Goal: Check status: Check status

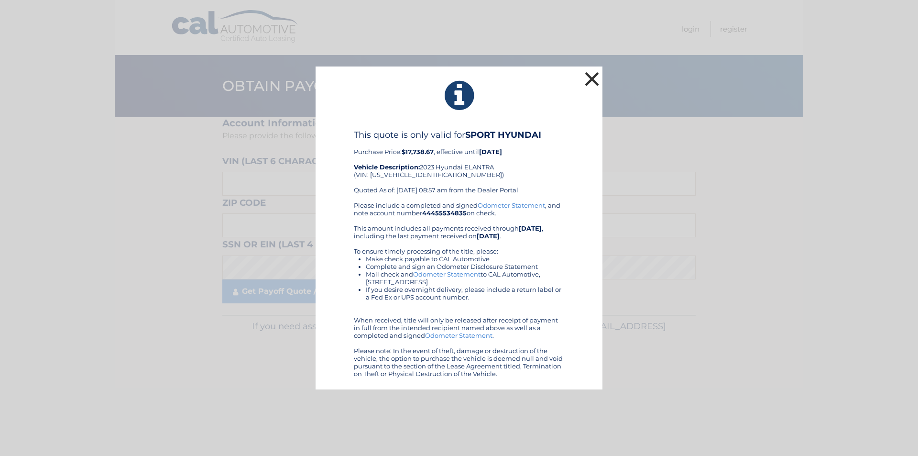
click at [594, 81] on button "×" at bounding box center [592, 78] width 19 height 19
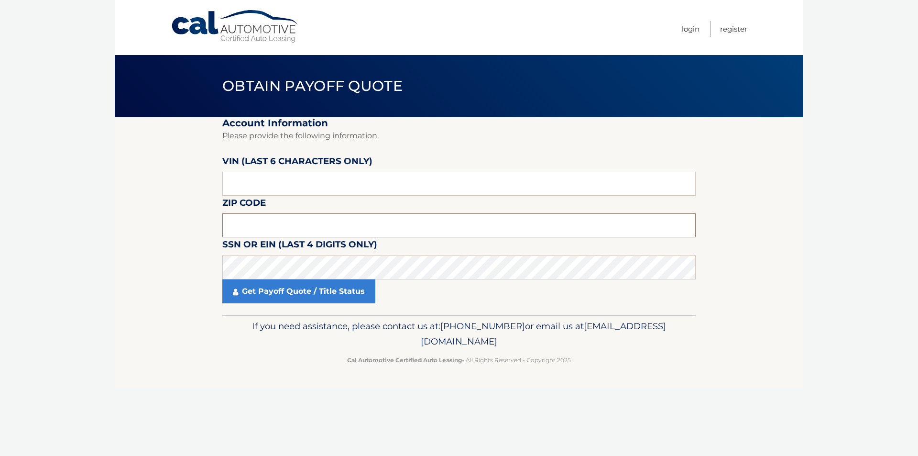
click at [288, 220] on input "text" at bounding box center [459, 225] width 474 height 24
type input "08204"
click at [260, 176] on input "text" at bounding box center [459, 184] width 474 height 24
type input "182021"
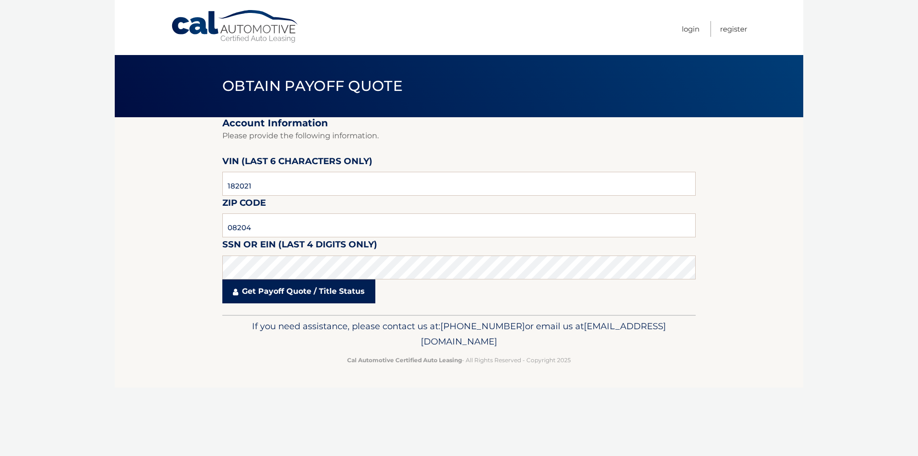
click at [365, 300] on link "Get Payoff Quote / Title Status" at bounding box center [298, 291] width 153 height 24
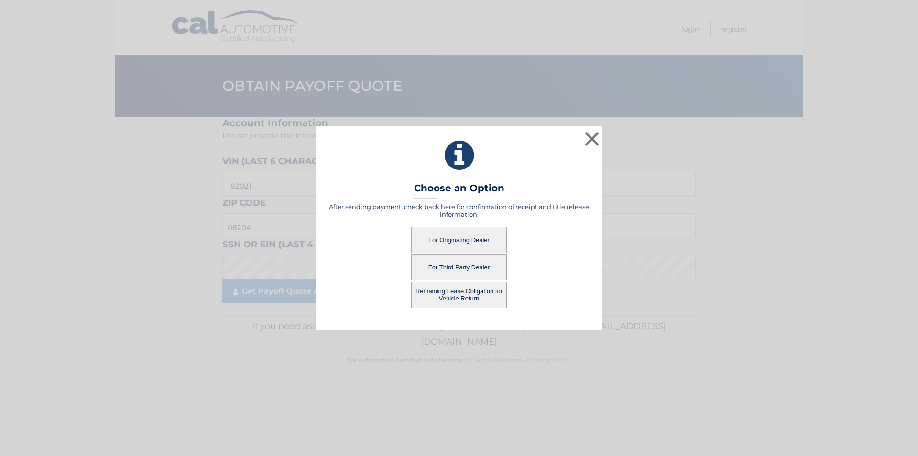
click at [457, 241] on button "For Originating Dealer" at bounding box center [459, 240] width 96 height 26
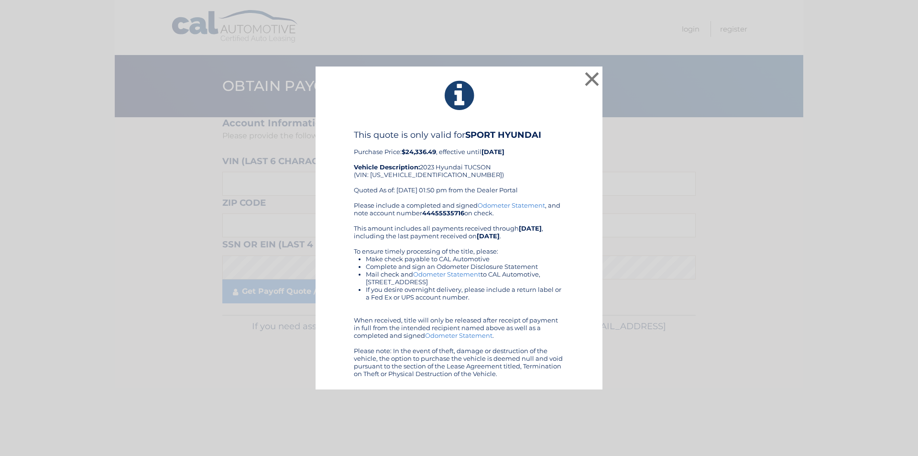
drag, startPoint x: 354, startPoint y: 130, endPoint x: 626, endPoint y: 423, distance: 400.5
click at [626, 423] on div "× This quote is only valid for SPORT HYUNDAI Purchase Price: $24,336.49 , effec…" at bounding box center [459, 228] width 918 height 456
